Goal: Information Seeking & Learning: Learn about a topic

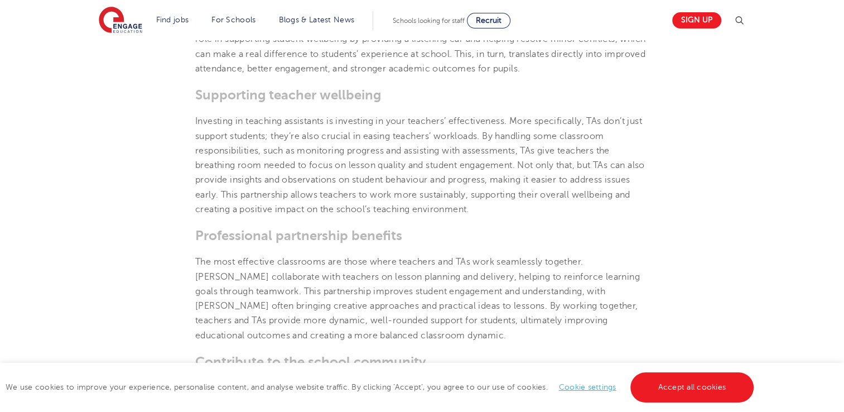
scroll to position [938, 0]
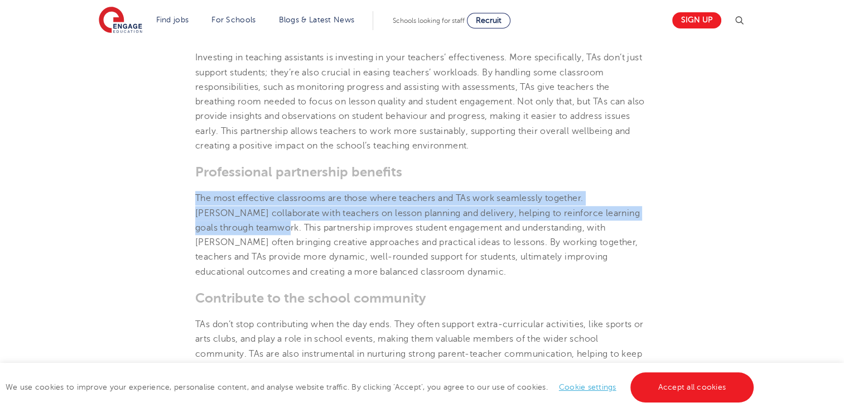
drag, startPoint x: 197, startPoint y: 225, endPoint x: 268, endPoint y: 258, distance: 78.1
click at [268, 258] on span "The most effective classrooms are those where teachers and TAs work seamlessly …" at bounding box center [417, 234] width 444 height 83
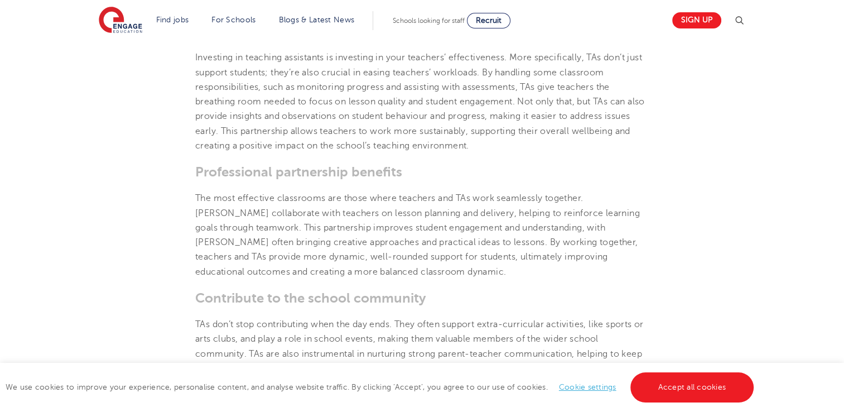
drag, startPoint x: 268, startPoint y: 258, endPoint x: 159, endPoint y: 193, distance: 126.0
click at [159, 193] on section "[DATE] The Importance of Teaching Assistants – A guide The demands on UK school…" at bounding box center [422, 28] width 676 height 1319
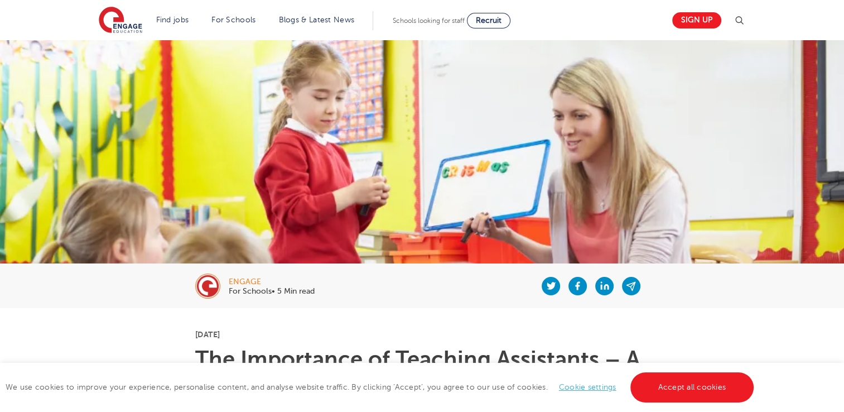
scroll to position [0, 0]
